Goal: Find specific page/section: Find specific page/section

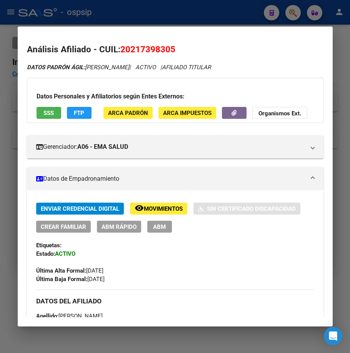
scroll to position [0, 70]
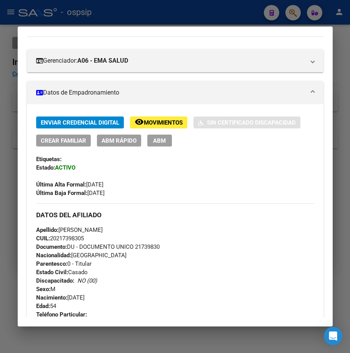
click at [226, 18] on div at bounding box center [175, 176] width 350 height 353
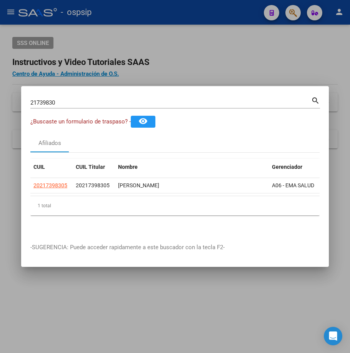
drag, startPoint x: 226, startPoint y: 18, endPoint x: 236, endPoint y: 20, distance: 9.8
click at [226, 18] on div at bounding box center [175, 176] width 350 height 353
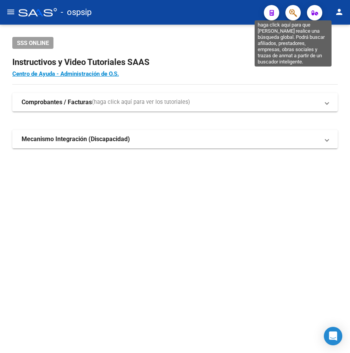
click at [295, 15] on icon "button" at bounding box center [293, 12] width 8 height 9
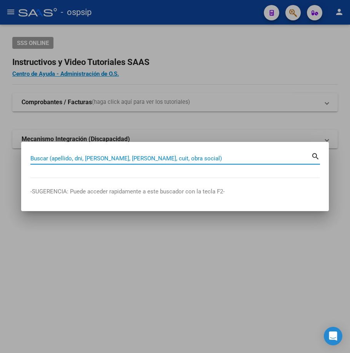
click at [79, 156] on input "Buscar (apellido, dni, [PERSON_NAME], [PERSON_NAME], cuit, obra social)" at bounding box center [170, 158] width 280 height 7
click at [78, 164] on div "Buscar (apellido, dni, [PERSON_NAME], nro traspaso, cuit, obra social) search" at bounding box center [174, 161] width 289 height 20
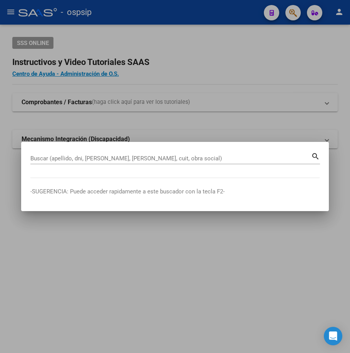
click at [114, 162] on div "Buscar (apellido, dni, [PERSON_NAME], [PERSON_NAME], cuit, obra social)" at bounding box center [170, 159] width 280 height 12
click at [120, 156] on input "Buscar (apellido, dni, [PERSON_NAME], [PERSON_NAME], cuit, obra social)" at bounding box center [170, 158] width 280 height 7
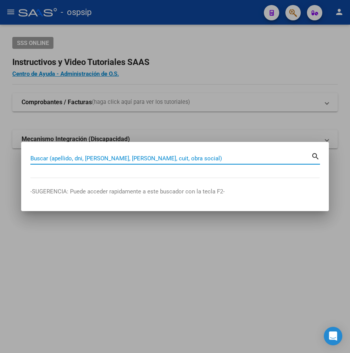
paste input "17863576"
type input "17863576"
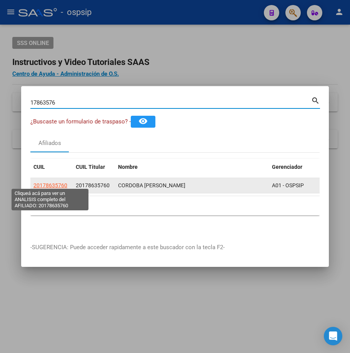
click at [63, 184] on span "20178635760" at bounding box center [50, 185] width 34 height 6
type textarea "20178635760"
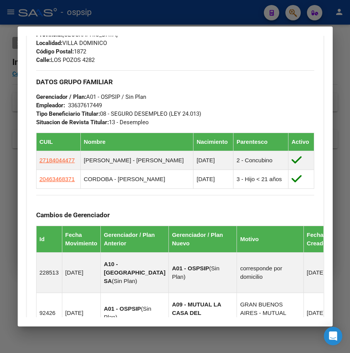
scroll to position [384, 0]
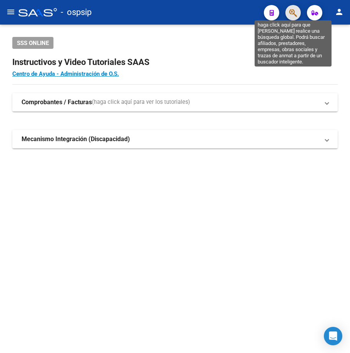
click at [291, 13] on icon "button" at bounding box center [293, 12] width 8 height 9
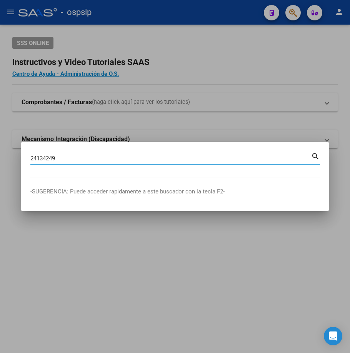
type input "24134249"
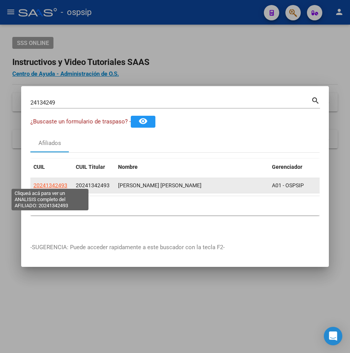
click at [61, 183] on span "20241342493" at bounding box center [50, 185] width 34 height 6
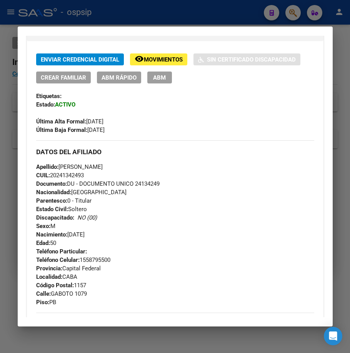
scroll to position [264, 0]
